Goal: Task Accomplishment & Management: Complete application form

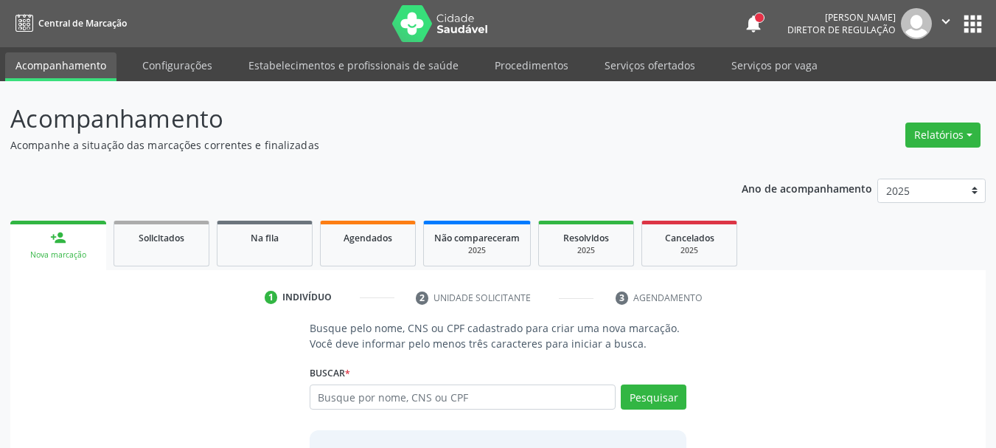
click at [354, 398] on input "text" at bounding box center [463, 396] width 307 height 25
type input "7"
type input "706304743202575"
click at [641, 389] on button "Pesquisar" at bounding box center [654, 396] width 66 height 25
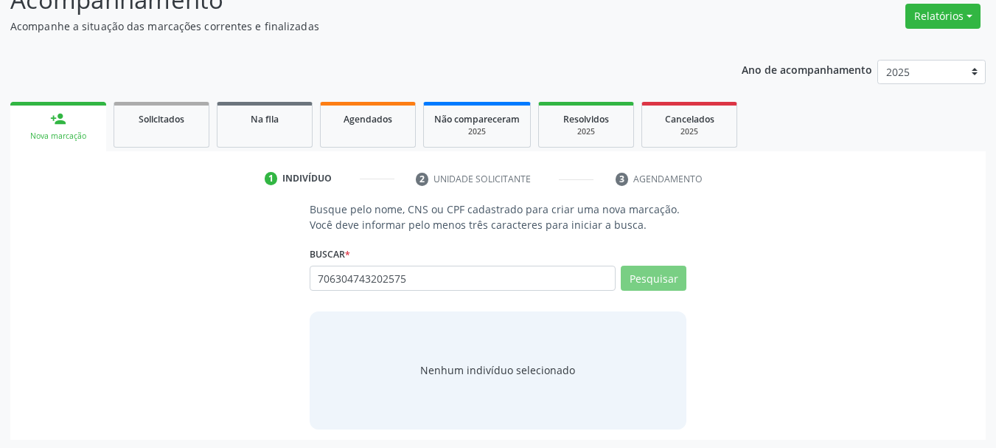
scroll to position [121, 0]
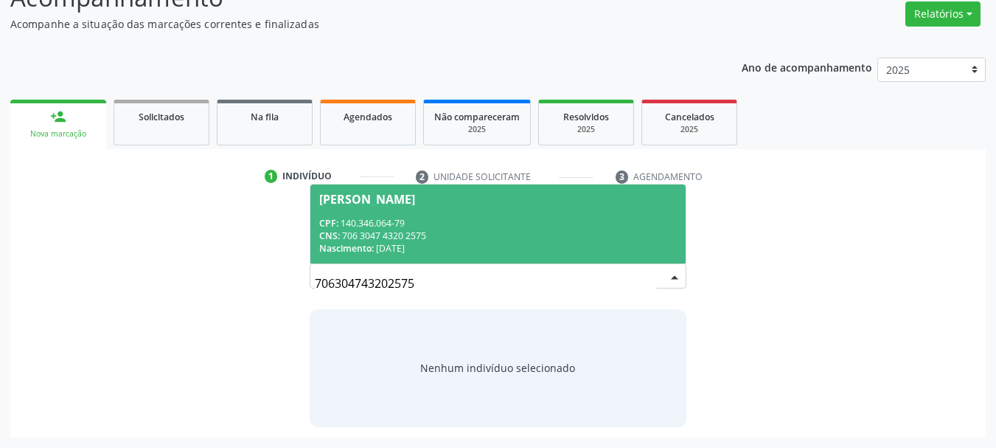
click at [452, 227] on div "CPF: 140.346.064-79" at bounding box center [498, 223] width 358 height 13
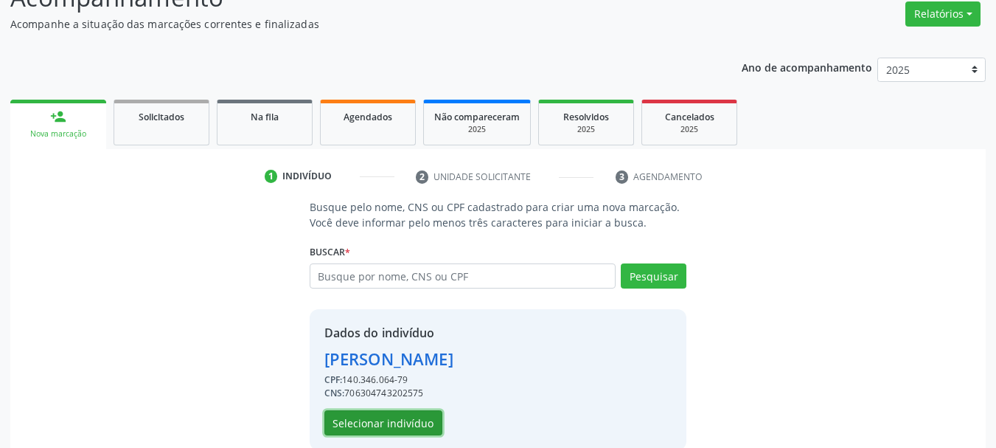
click at [392, 415] on button "Selecionar indivíduo" at bounding box center [384, 422] width 118 height 25
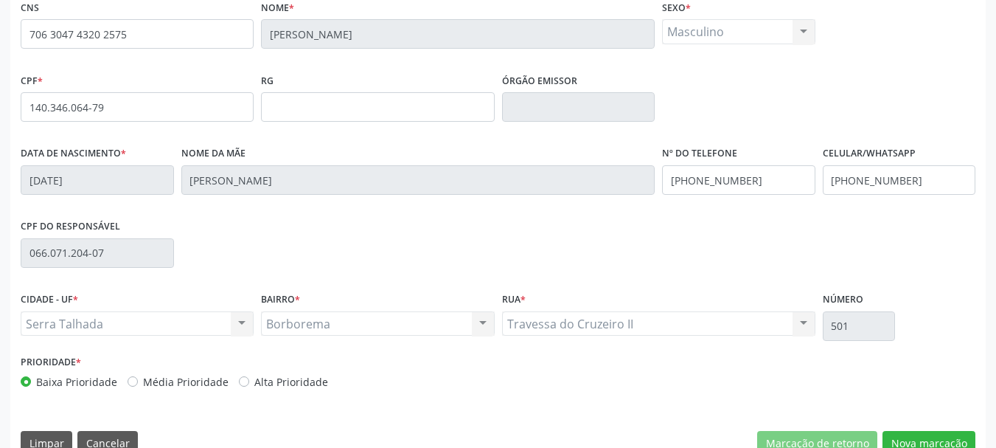
scroll to position [342, 0]
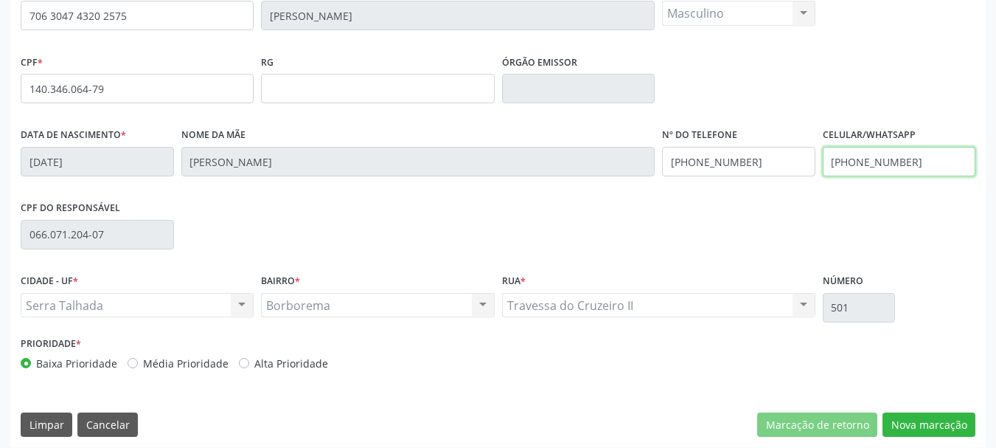
drag, startPoint x: 912, startPoint y: 160, endPoint x: 765, endPoint y: 174, distance: 147.4
click at [765, 171] on div "Data de nascimento * [DATE] Nome da mãe [PERSON_NAME] Nº do Telefone [PHONE_NUM…" at bounding box center [498, 160] width 963 height 73
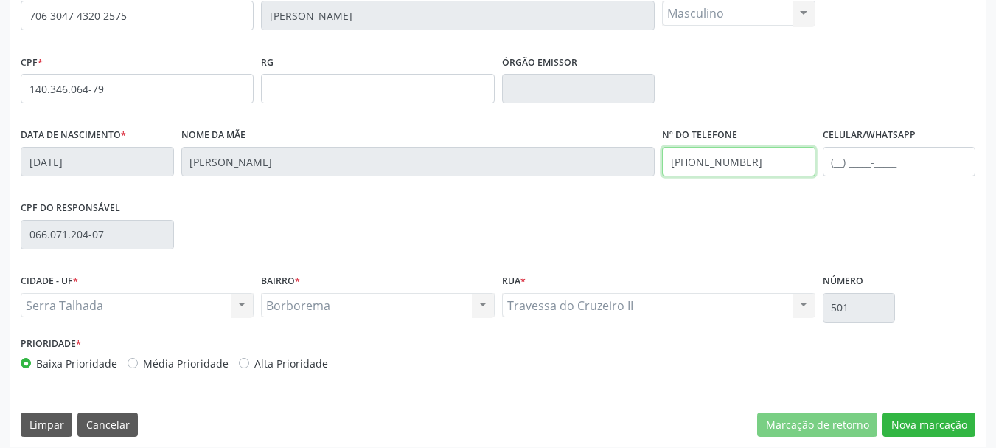
drag, startPoint x: 752, startPoint y: 164, endPoint x: 471, endPoint y: 190, distance: 281.5
click at [471, 190] on div "Data de nascimento * [DATE] Nome da mãe [PERSON_NAME] Nº do Telefone [PHONE_NUM…" at bounding box center [498, 160] width 963 height 73
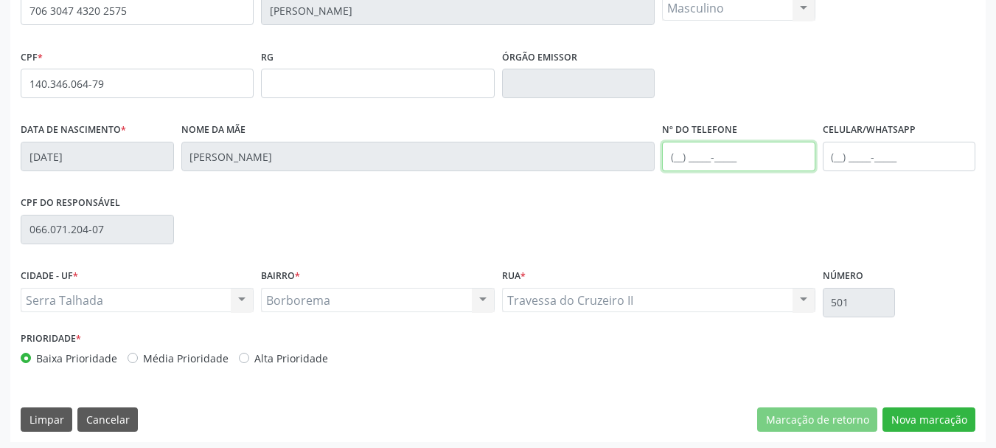
scroll to position [352, 0]
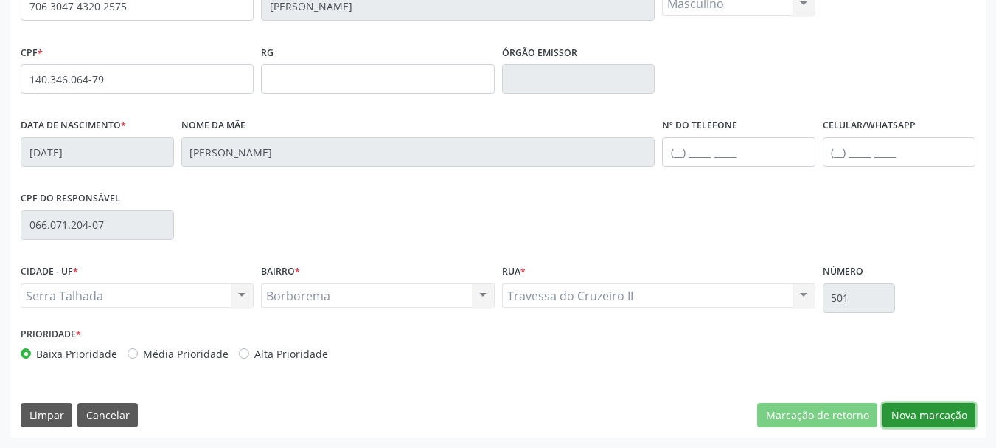
click at [924, 409] on button "Nova marcação" at bounding box center [929, 415] width 93 height 25
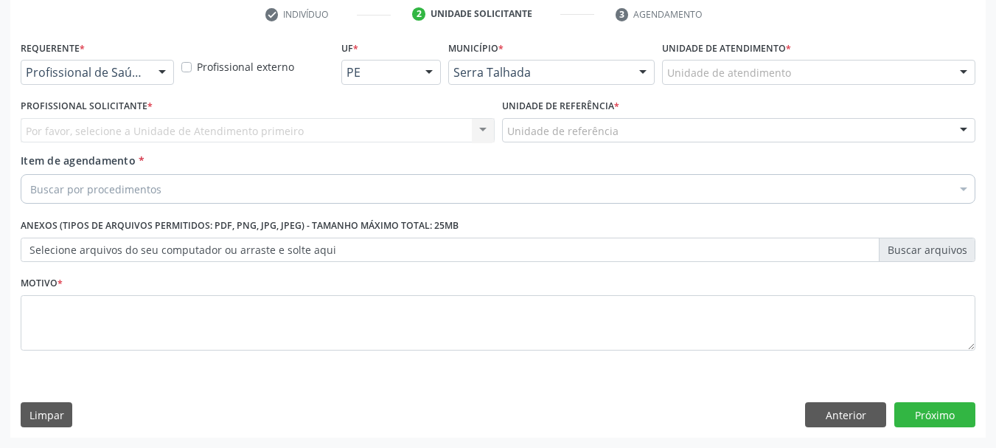
scroll to position [283, 0]
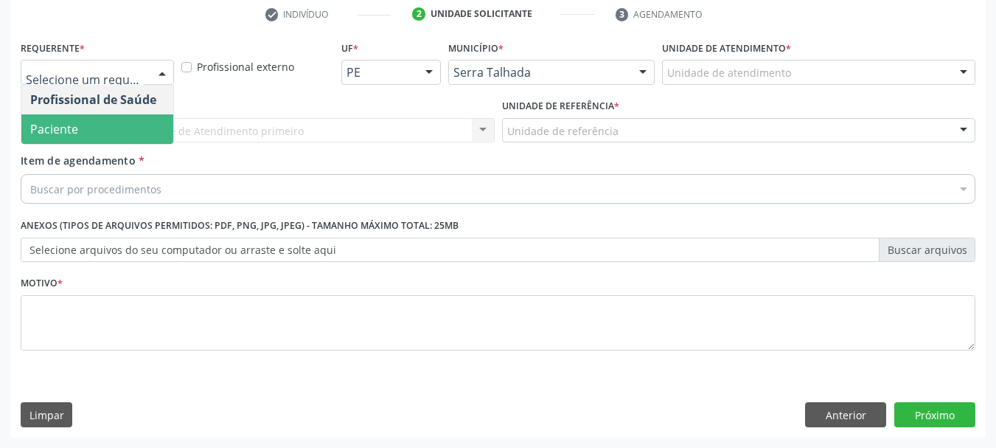
click at [116, 129] on span "Paciente" at bounding box center [97, 129] width 152 height 30
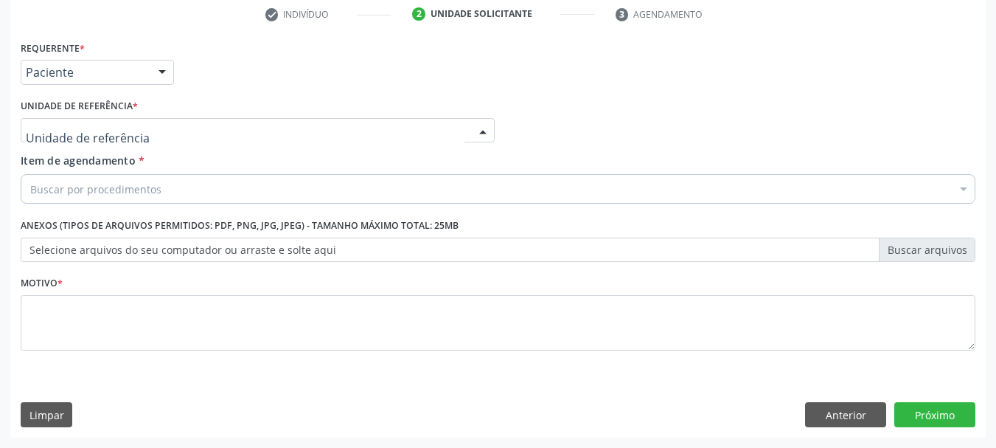
click at [178, 123] on div at bounding box center [258, 130] width 474 height 25
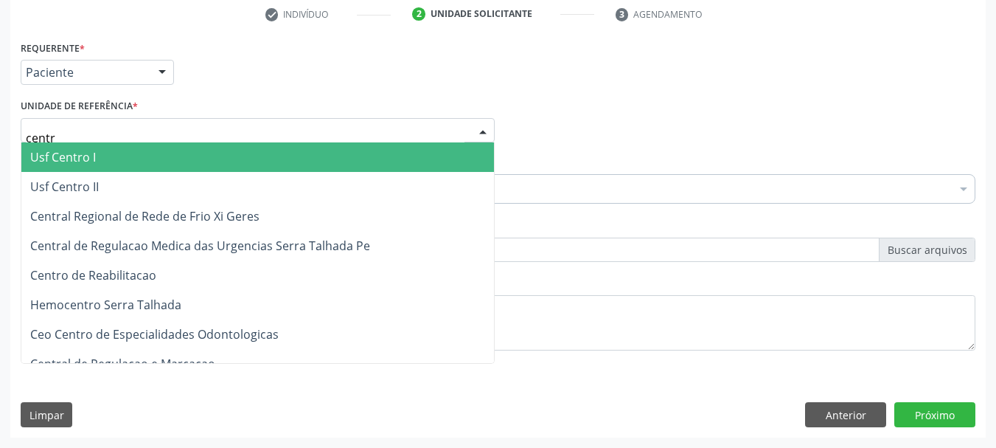
type input "centro"
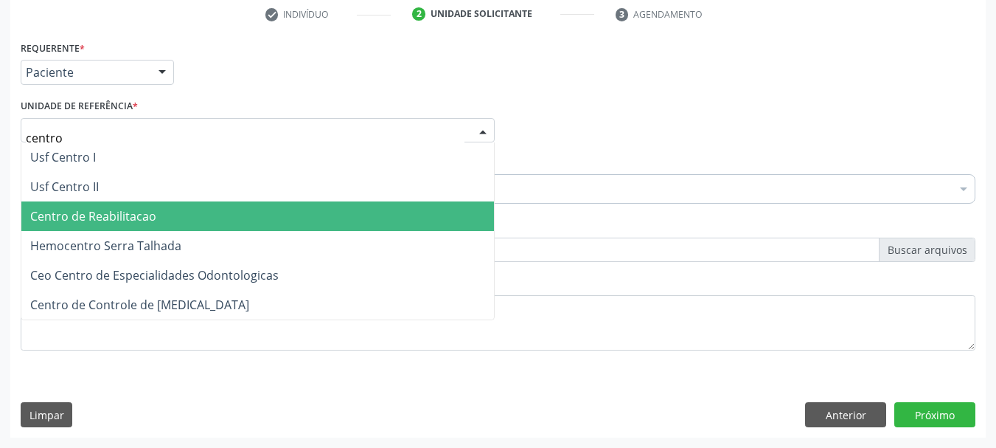
click at [165, 215] on span "Centro de Reabilitacao" at bounding box center [257, 216] width 473 height 30
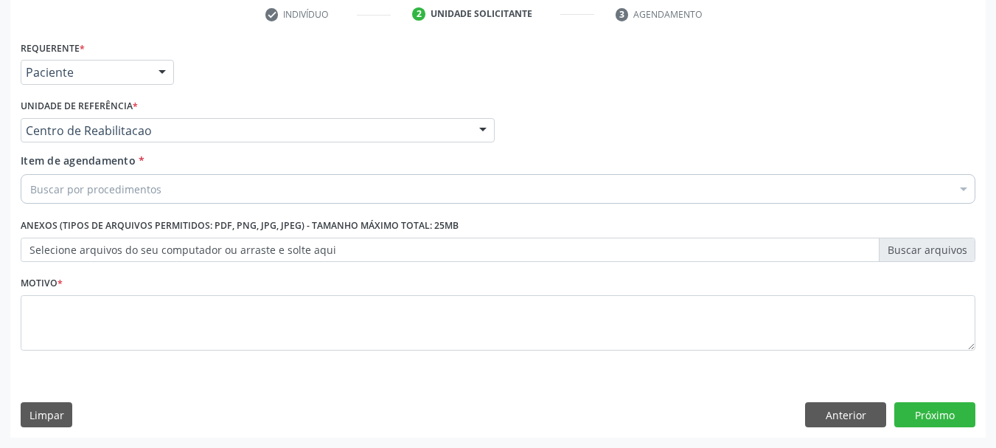
click at [157, 198] on div "Buscar por procedimentos" at bounding box center [498, 189] width 955 height 30
click at [30, 187] on input "Item de agendamento *" at bounding box center [30, 189] width 0 height 30
click at [30, 184] on input "psi" at bounding box center [30, 189] width 0 height 30
click at [30, 190] on input "psi" at bounding box center [30, 189] width 0 height 30
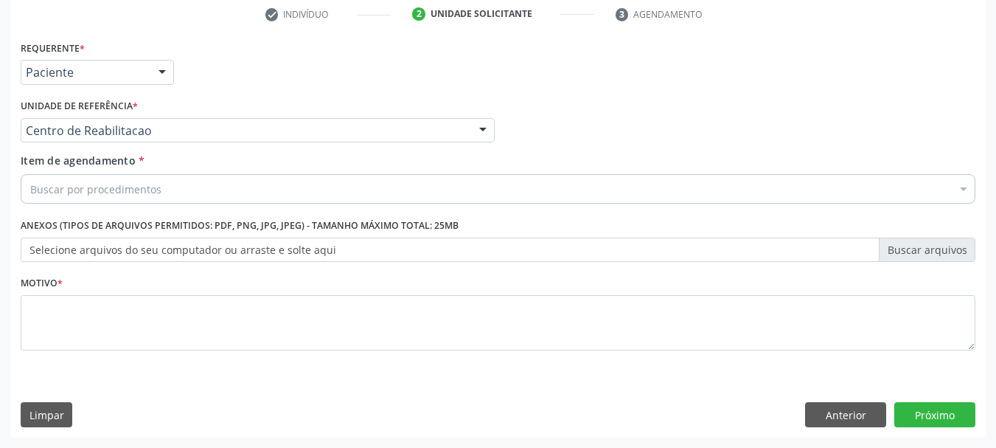
click at [30, 181] on input "psi" at bounding box center [30, 189] width 0 height 30
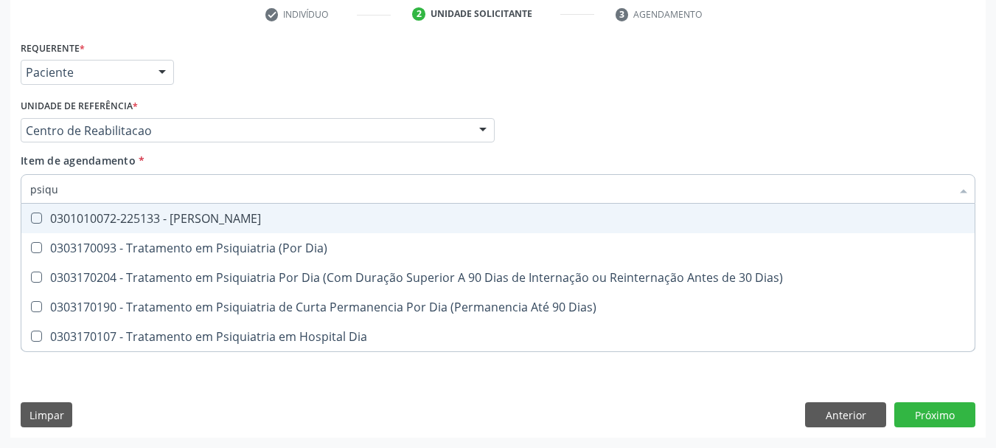
type input "psiqui"
click at [197, 209] on span "0301010072-225133 - [PERSON_NAME]" at bounding box center [498, 219] width 954 height 30
checkbox Psiquiatra "true"
drag, startPoint x: 789, startPoint y: 104, endPoint x: 327, endPoint y: 446, distance: 575.3
click at [774, 125] on div "Profissional Solicitante Por favor, selecione a Unidade de Atendimento primeiro…" at bounding box center [498, 124] width 963 height 58
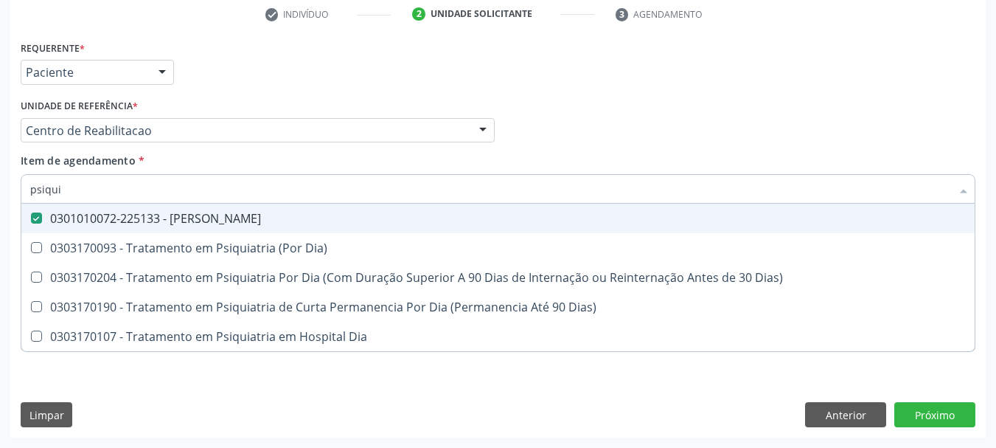
checkbox Dia\) "true"
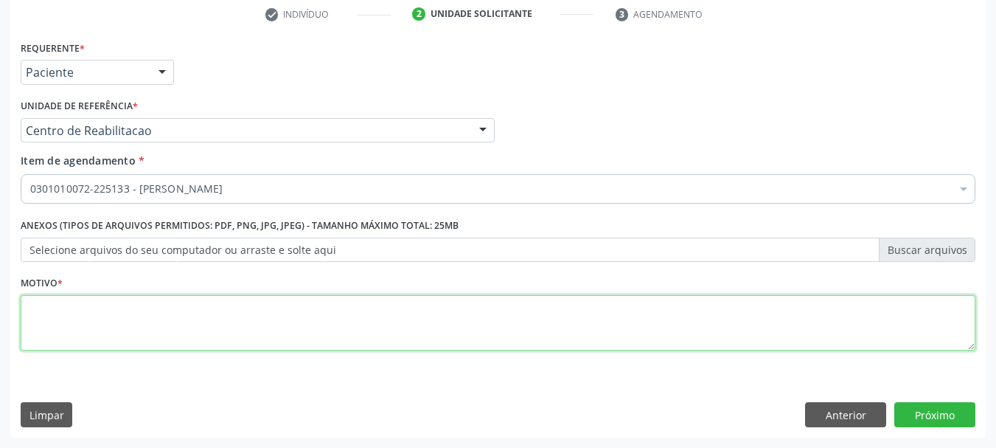
click at [139, 319] on textarea at bounding box center [498, 323] width 955 height 56
type textarea ".."
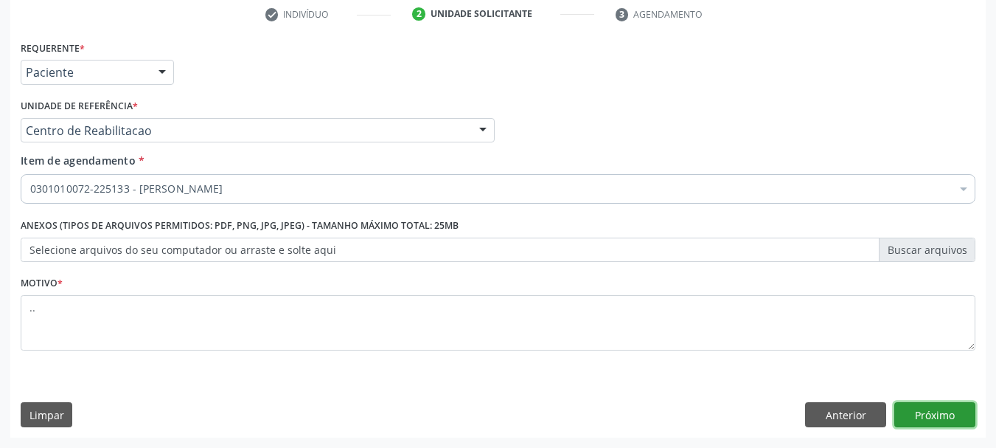
click at [944, 404] on button "Próximo" at bounding box center [935, 414] width 81 height 25
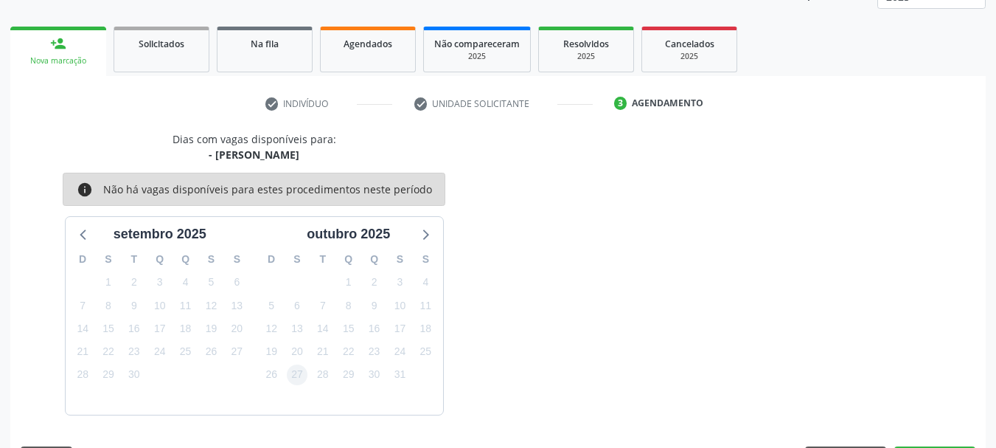
scroll to position [237, 0]
